Goal: Task Accomplishment & Management: Manage account settings

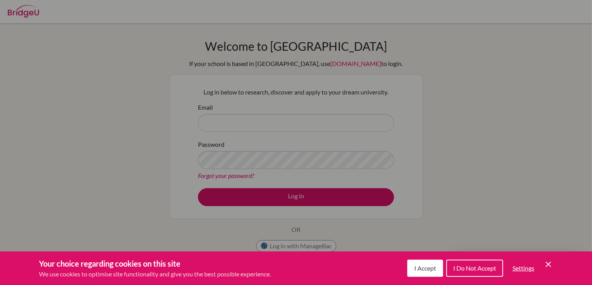
click at [425, 269] on span "I Accept" at bounding box center [426, 267] width 22 height 7
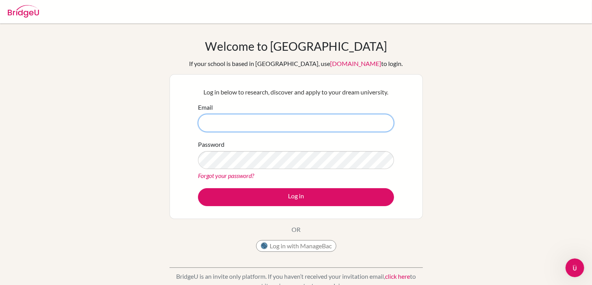
click at [244, 130] on input "Email" at bounding box center [296, 123] width 196 height 18
type input "[PERSON_NAME][EMAIL_ADDRESS][DOMAIN_NAME]"
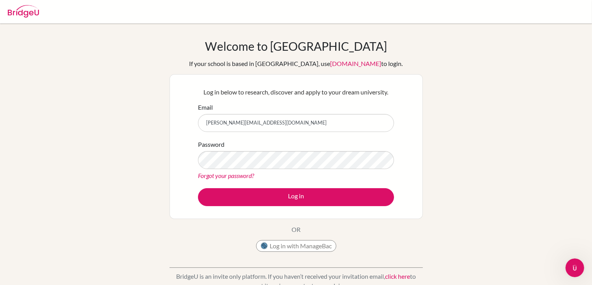
click at [219, 175] on link "Forgot your password?" at bounding box center [226, 175] width 56 height 7
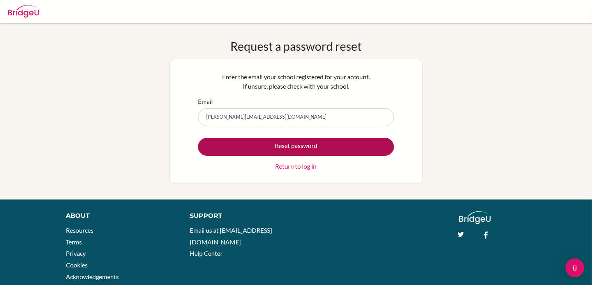
type input "[PERSON_NAME][EMAIL_ADDRESS][DOMAIN_NAME]"
click at [283, 143] on button "Reset password" at bounding box center [296, 147] width 196 height 18
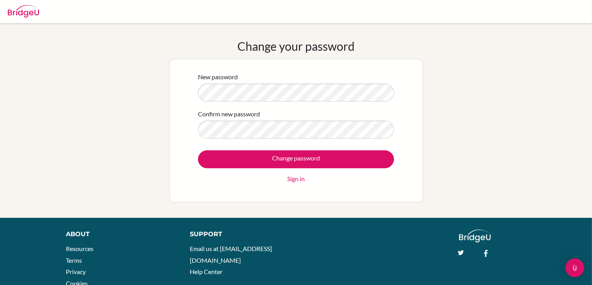
click at [226, 189] on div "New password Confirm new password Change password Sign in" at bounding box center [296, 130] width 206 height 127
click at [319, 108] on form "New password Confirm new password Change password Sign in" at bounding box center [296, 127] width 196 height 111
click at [182, 89] on div "New password Confirm new password Change password Sign in" at bounding box center [296, 130] width 253 height 143
click at [197, 130] on div "New password Confirm new password Change password Sign in" at bounding box center [296, 130] width 206 height 127
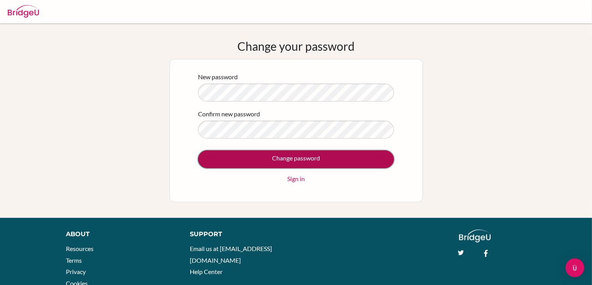
click at [292, 157] on input "Change password" at bounding box center [296, 159] width 196 height 18
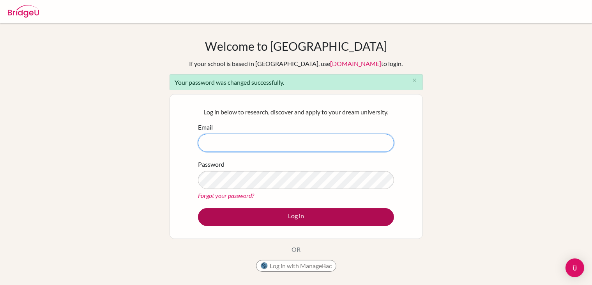
type input "[PERSON_NAME][EMAIL_ADDRESS][DOMAIN_NAME]"
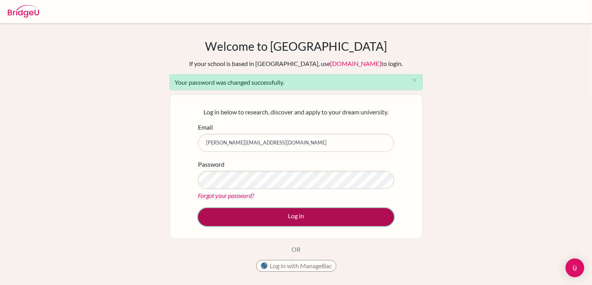
click at [306, 215] on button "Log in" at bounding box center [296, 217] width 196 height 18
